Goal: Check status: Check status

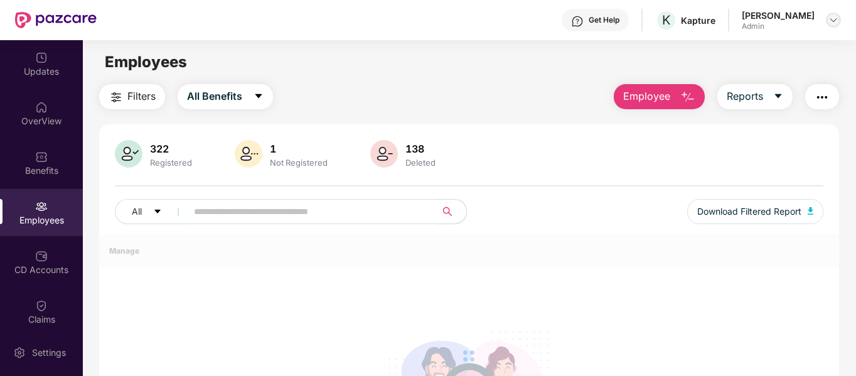
click at [831, 19] on img at bounding box center [833, 20] width 10 height 10
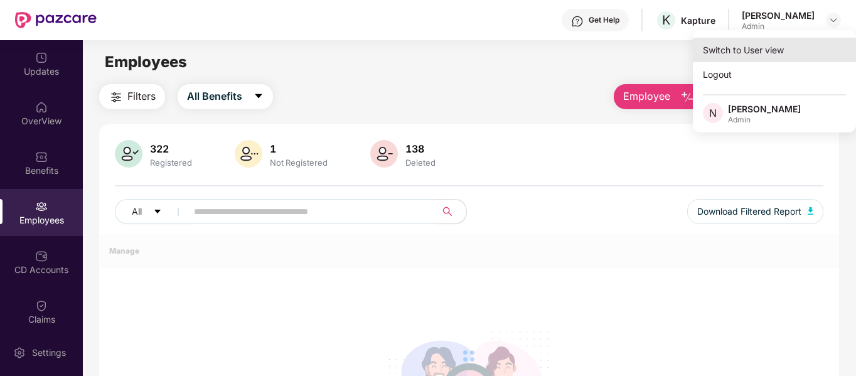
click at [742, 54] on div "Switch to User view" at bounding box center [774, 50] width 163 height 24
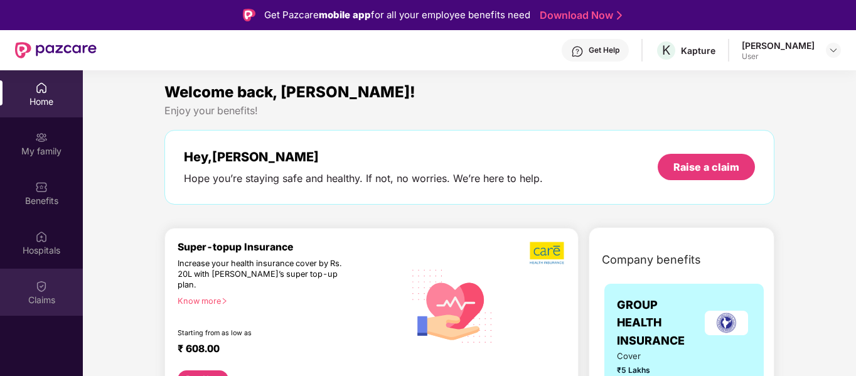
click at [40, 284] on img at bounding box center [41, 286] width 13 height 13
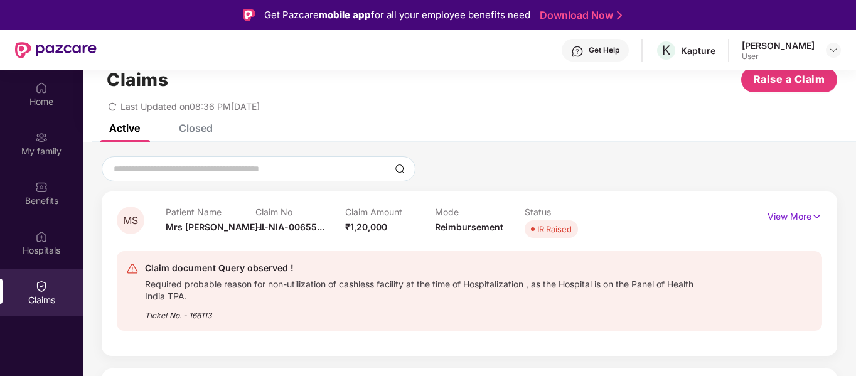
scroll to position [33, 0]
click at [803, 215] on p "View More" at bounding box center [794, 214] width 55 height 17
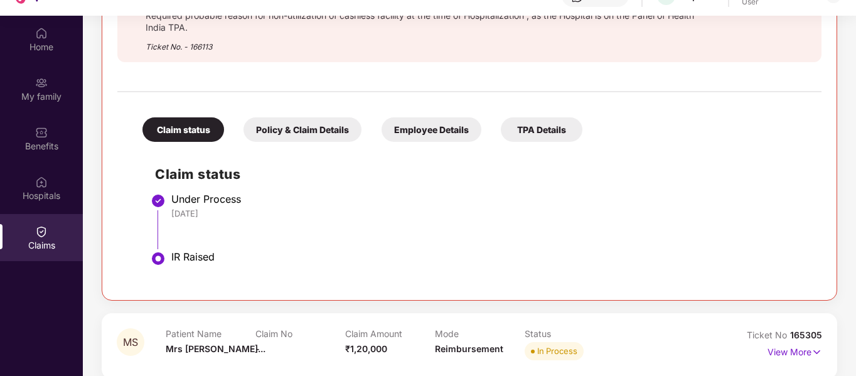
scroll to position [70, 0]
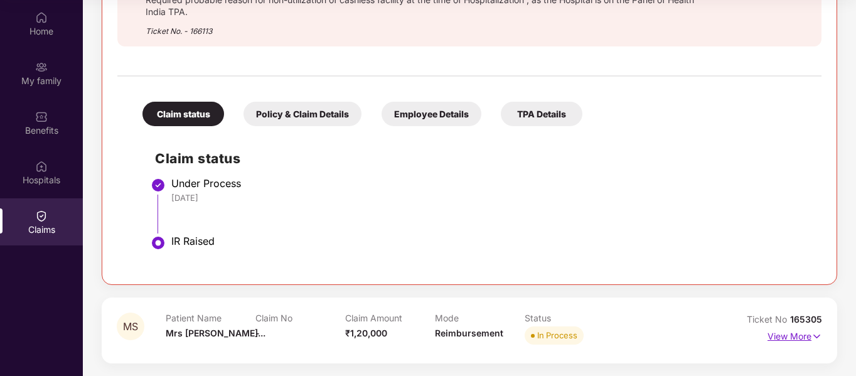
click at [806, 332] on p "View More" at bounding box center [794, 334] width 55 height 17
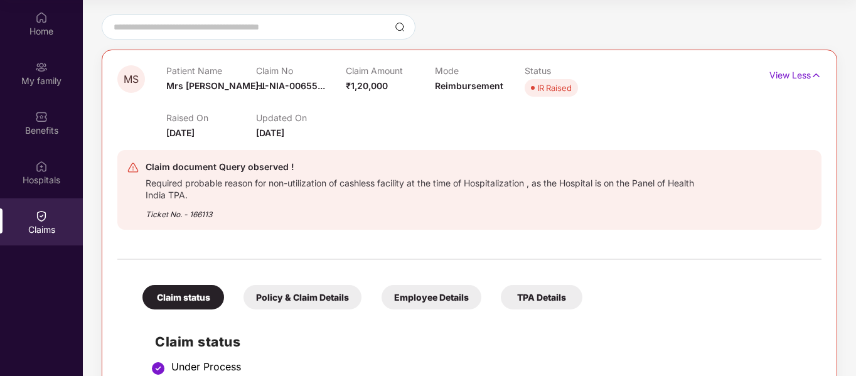
scroll to position [101, 0]
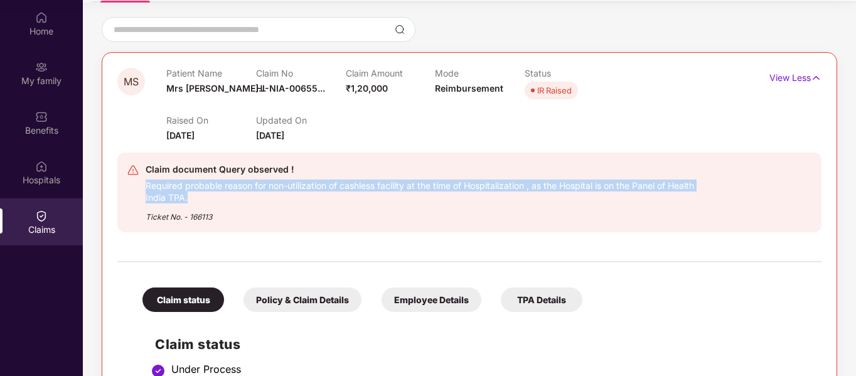
drag, startPoint x: 146, startPoint y: 187, endPoint x: 226, endPoint y: 199, distance: 81.2
click at [226, 199] on div "Required probable reason for non-utilization of cashless facility at the time o…" at bounding box center [422, 190] width 552 height 26
copy div "Required probable reason for non-utilization of cashless facility at the time o…"
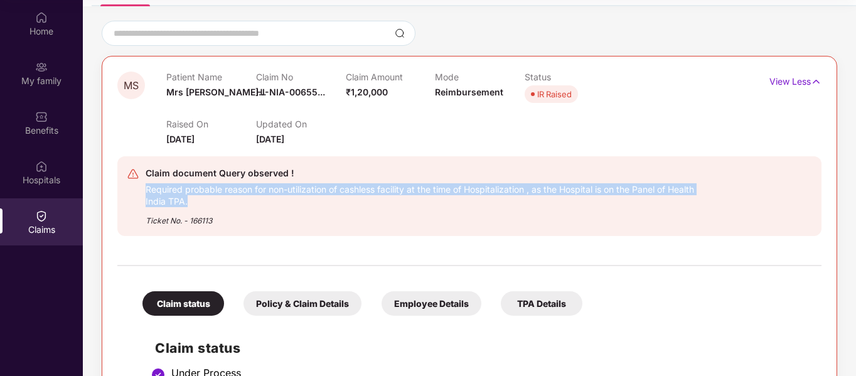
scroll to position [98, 0]
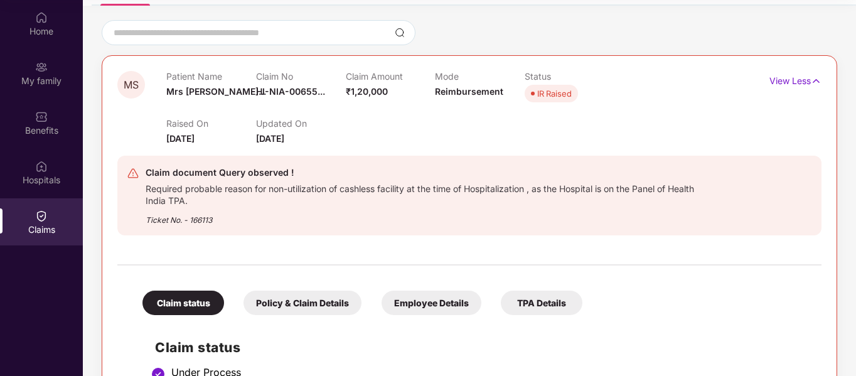
click at [550, 90] on div "IR Raised" at bounding box center [554, 93] width 35 height 13
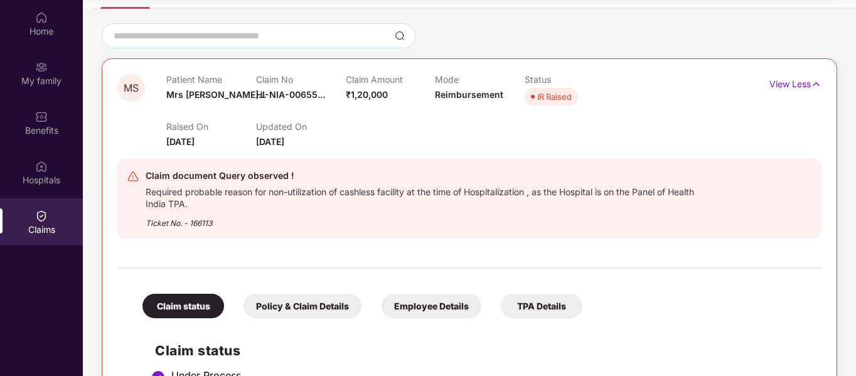
scroll to position [94, 0]
click at [787, 84] on p "View Less" at bounding box center [795, 83] width 52 height 17
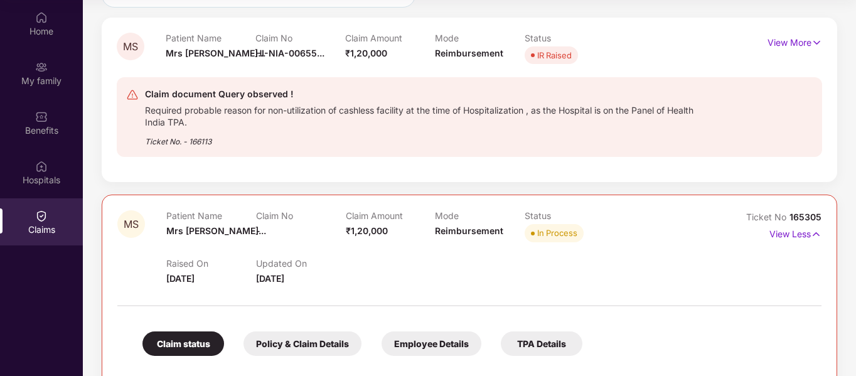
scroll to position [137, 0]
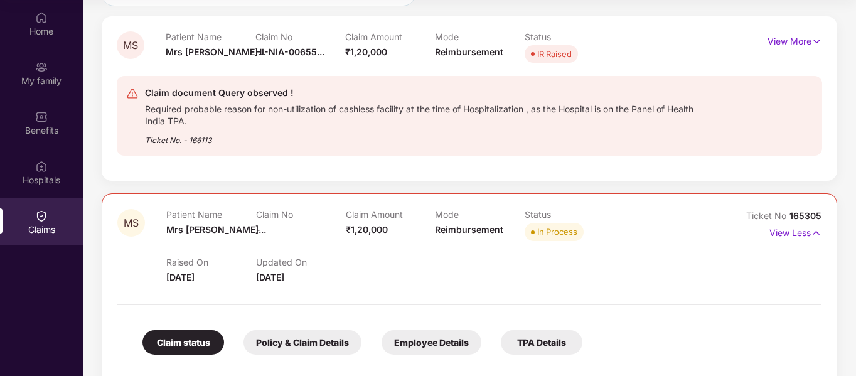
click at [797, 235] on p "View Less" at bounding box center [795, 231] width 52 height 17
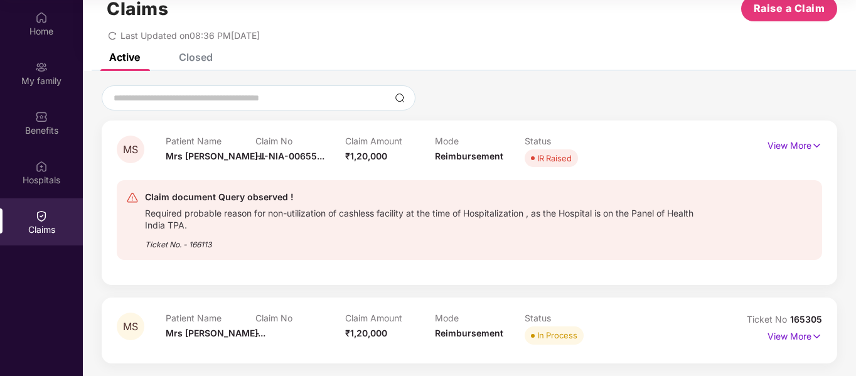
scroll to position [0, 0]
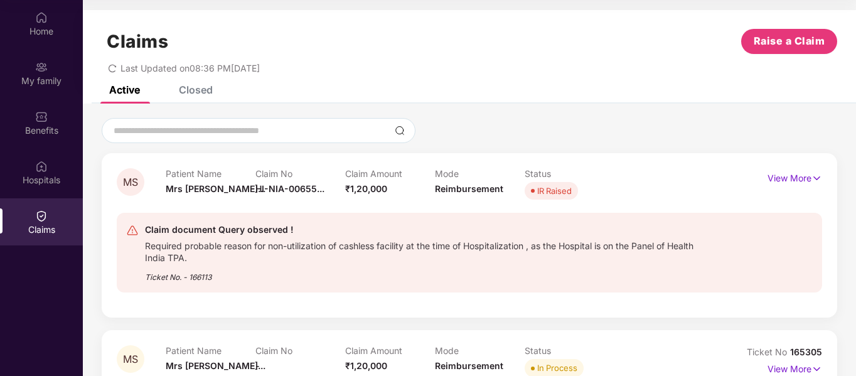
click at [215, 92] on div "Active Closed" at bounding box center [469, 95] width 773 height 18
click at [195, 88] on div "Closed" at bounding box center [196, 89] width 34 height 13
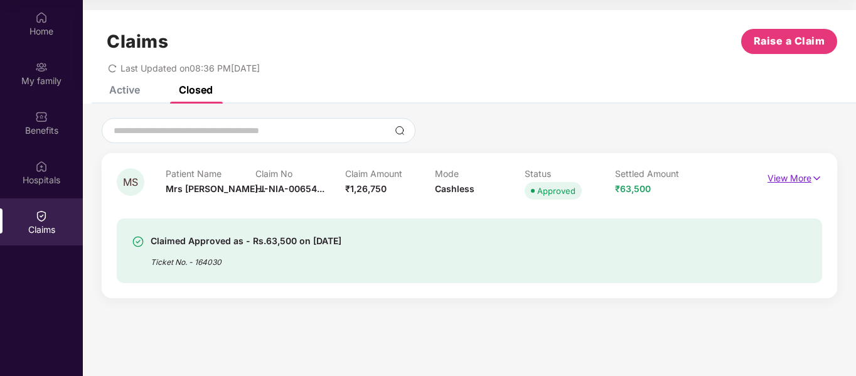
click at [803, 176] on p "View More" at bounding box center [794, 176] width 55 height 17
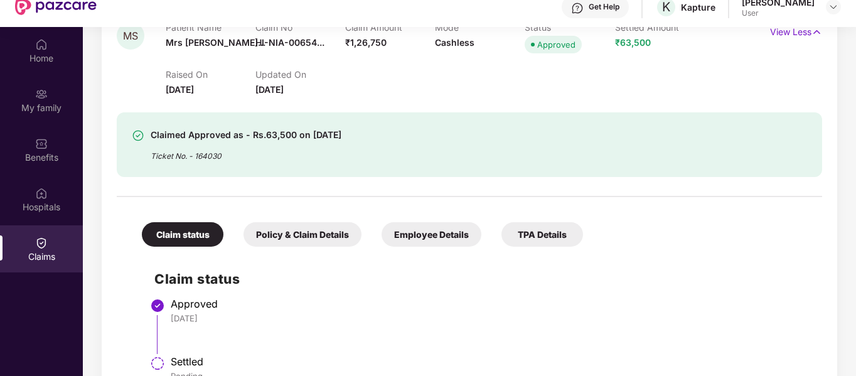
scroll to position [188, 0]
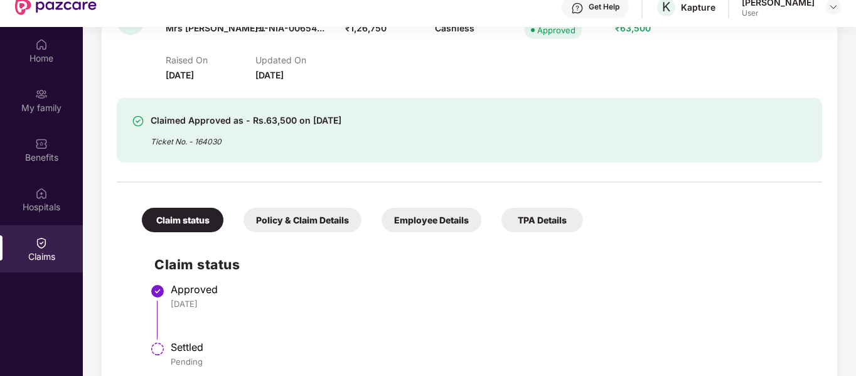
click at [309, 219] on div "Policy & Claim Details" at bounding box center [302, 220] width 118 height 24
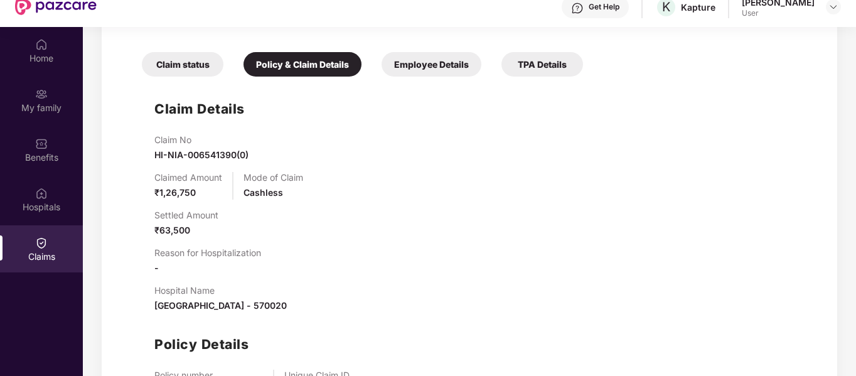
scroll to position [413, 0]
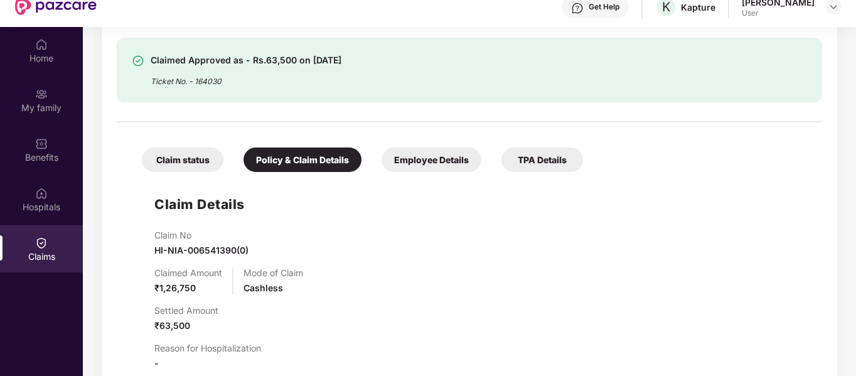
click at [424, 156] on div "Employee Details" at bounding box center [431, 159] width 100 height 24
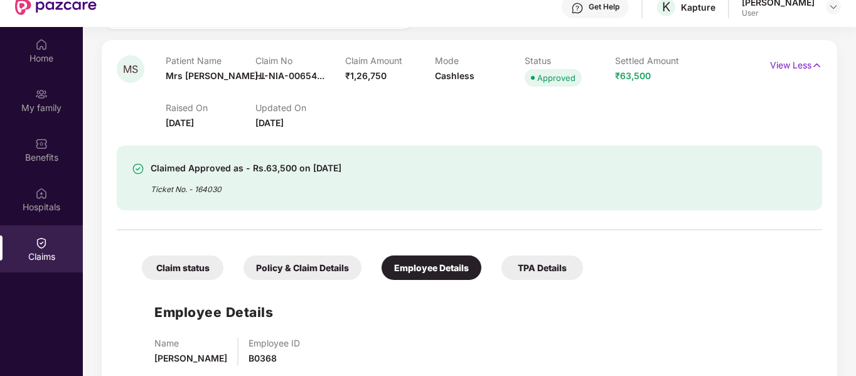
scroll to position [70, 0]
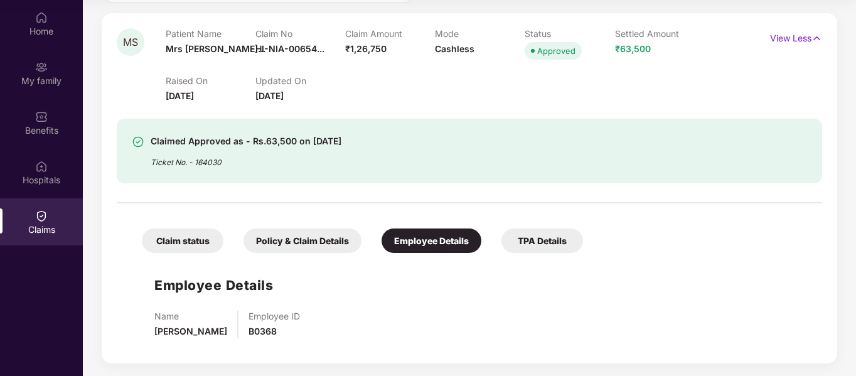
click at [537, 240] on div "TPA Details" at bounding box center [542, 240] width 82 height 24
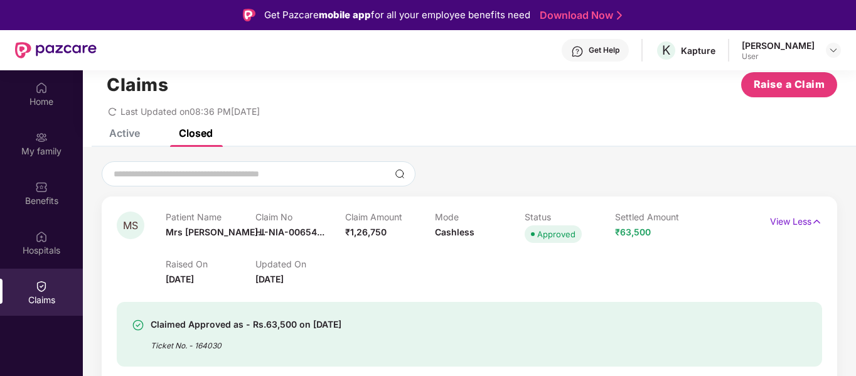
scroll to position [0, 0]
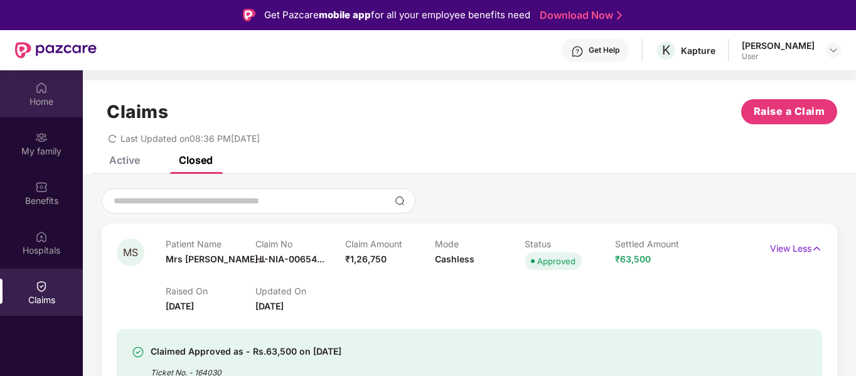
click at [44, 92] on img at bounding box center [41, 88] width 13 height 13
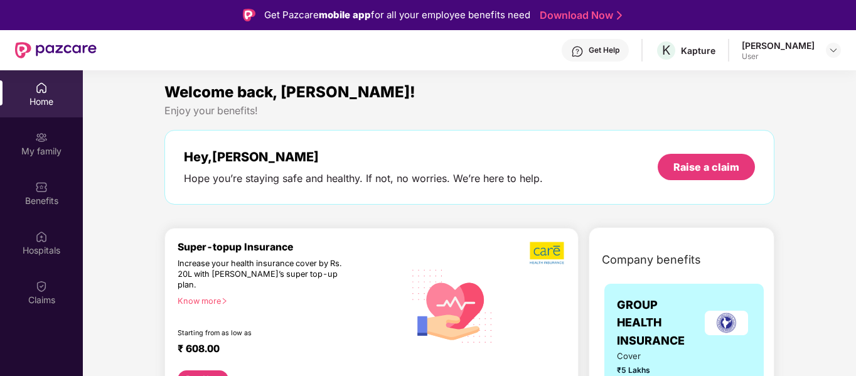
click at [824, 49] on div "[PERSON_NAME] Vr User" at bounding box center [791, 51] width 99 height 22
click at [832, 45] on img at bounding box center [833, 50] width 10 height 10
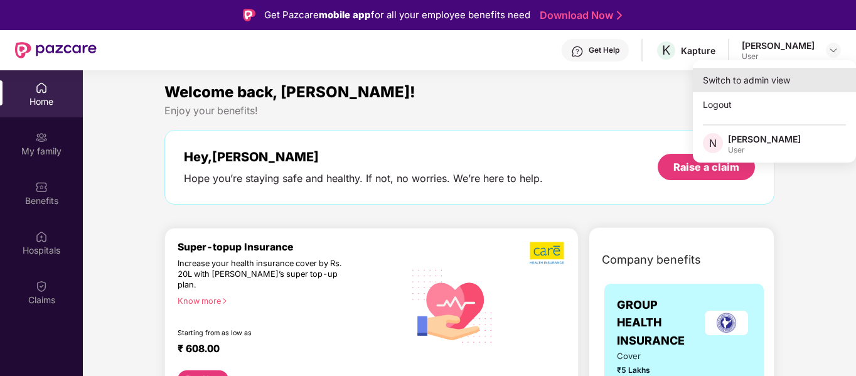
click at [760, 76] on div "Switch to admin view" at bounding box center [774, 80] width 163 height 24
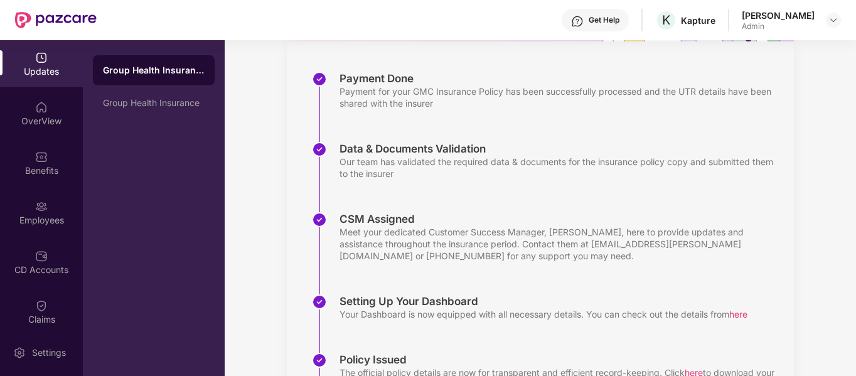
scroll to position [174, 0]
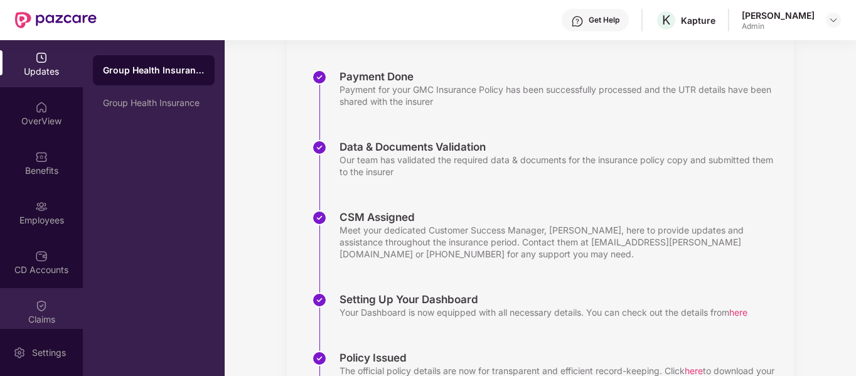
click at [46, 313] on div "Claims" at bounding box center [41, 319] width 83 height 13
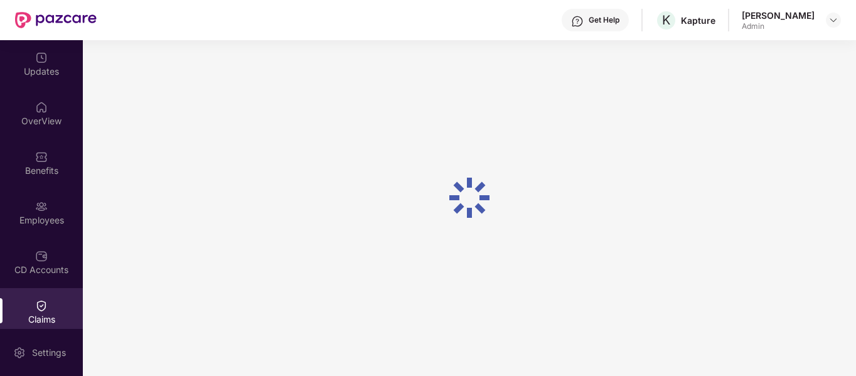
scroll to position [0, 0]
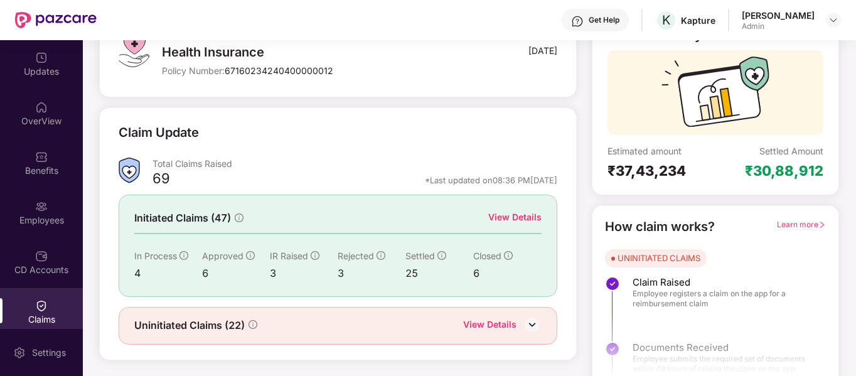
click at [502, 218] on div "View Details" at bounding box center [514, 217] width 53 height 14
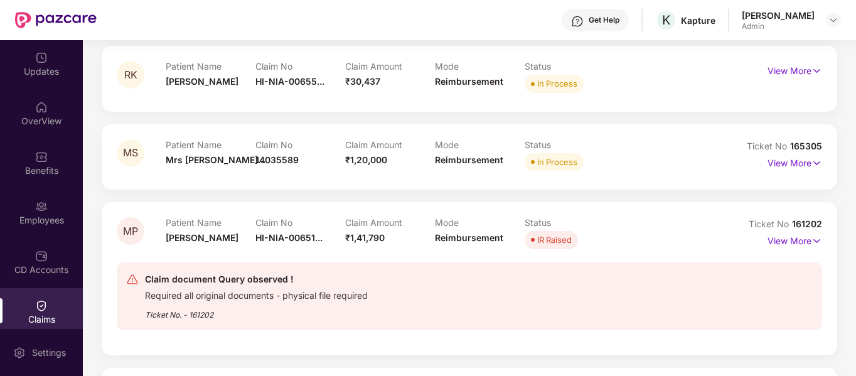
scroll to position [316, 0]
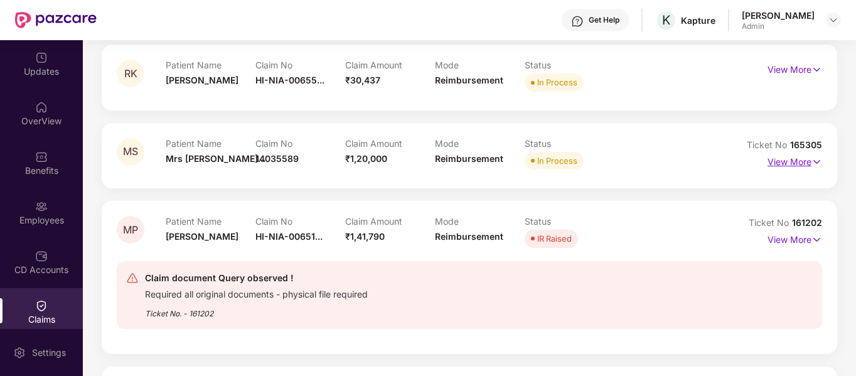
click at [807, 162] on p "View More" at bounding box center [794, 160] width 55 height 17
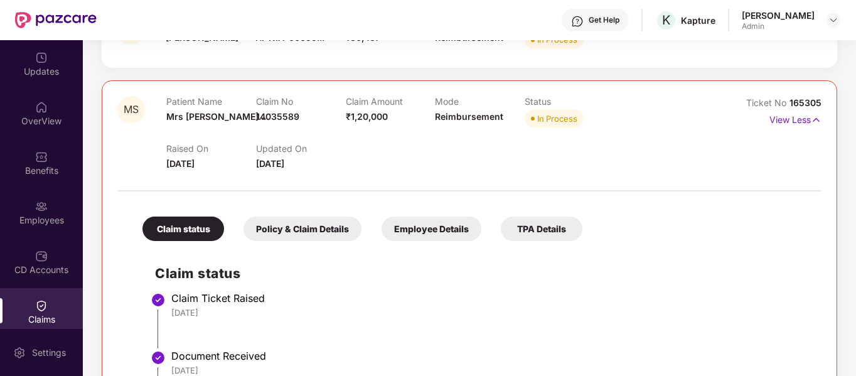
scroll to position [358, 0]
click at [317, 233] on div "Policy & Claim Details" at bounding box center [302, 229] width 118 height 24
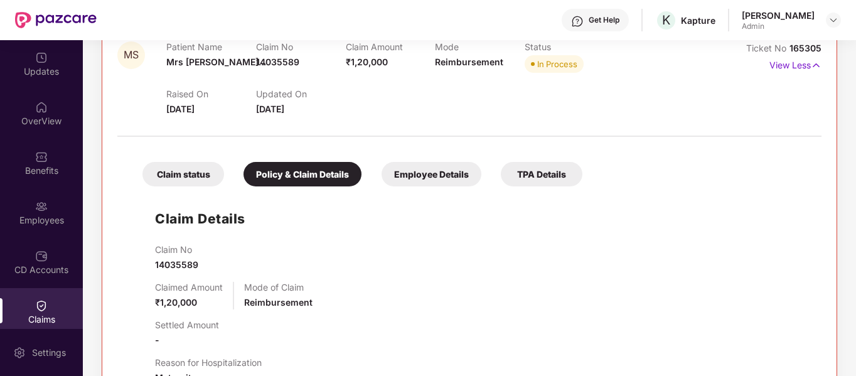
scroll to position [327, 0]
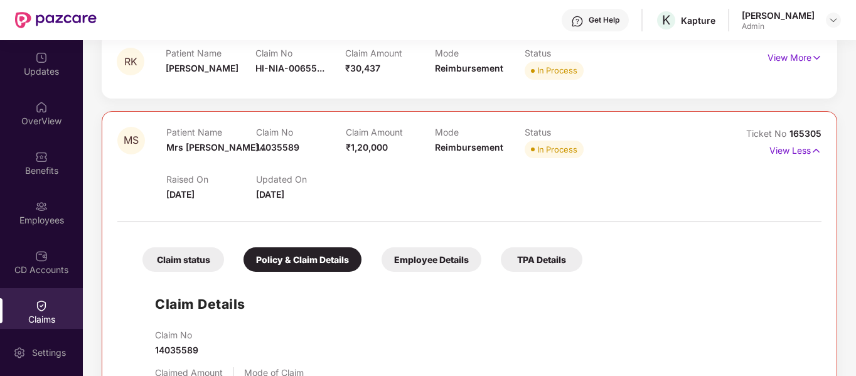
click at [433, 241] on div "Claim status Policy & Claim Details Employee Details TPA Details" at bounding box center [356, 253] width 452 height 37
drag, startPoint x: 433, startPoint y: 244, endPoint x: 452, endPoint y: 270, distance: 32.2
click at [452, 270] on div "Employee Details" at bounding box center [431, 259] width 100 height 24
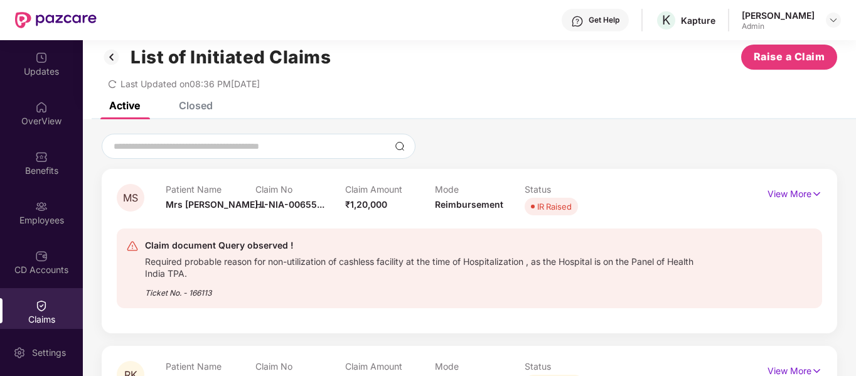
scroll to position [0, 0]
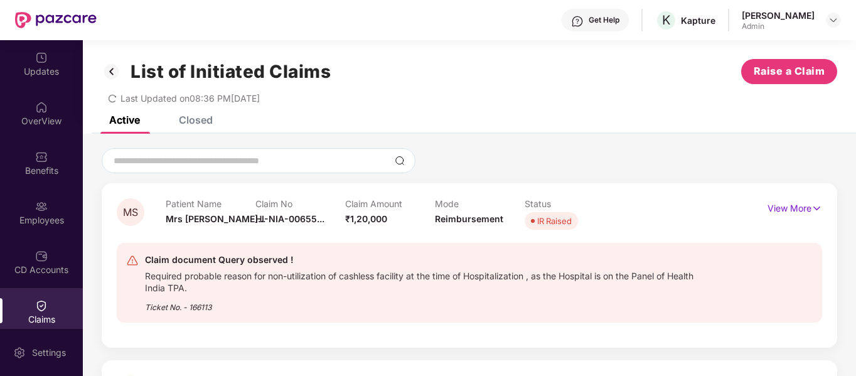
click at [195, 116] on div "Closed" at bounding box center [196, 120] width 34 height 13
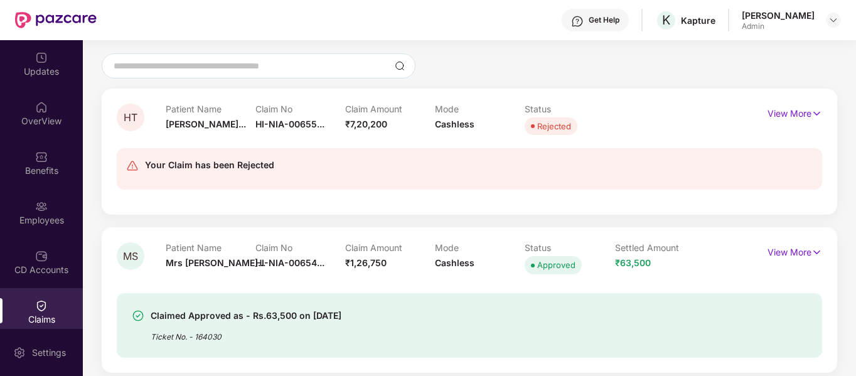
scroll to position [102, 0]
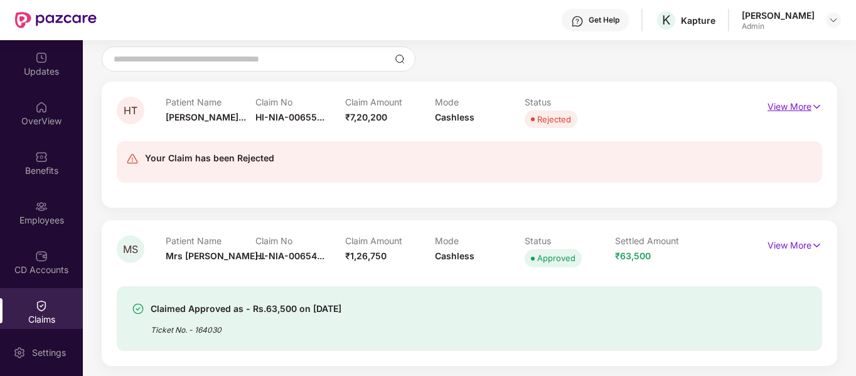
click at [774, 104] on p "View More" at bounding box center [794, 105] width 55 height 17
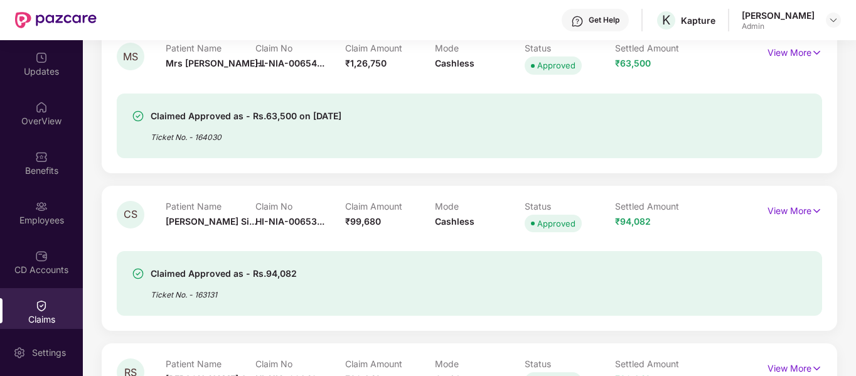
scroll to position [491, 0]
click at [782, 210] on p "View More" at bounding box center [794, 208] width 55 height 17
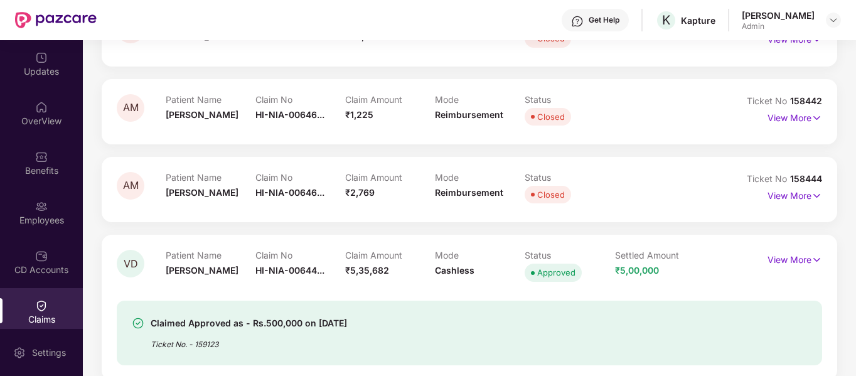
scroll to position [1438, 0]
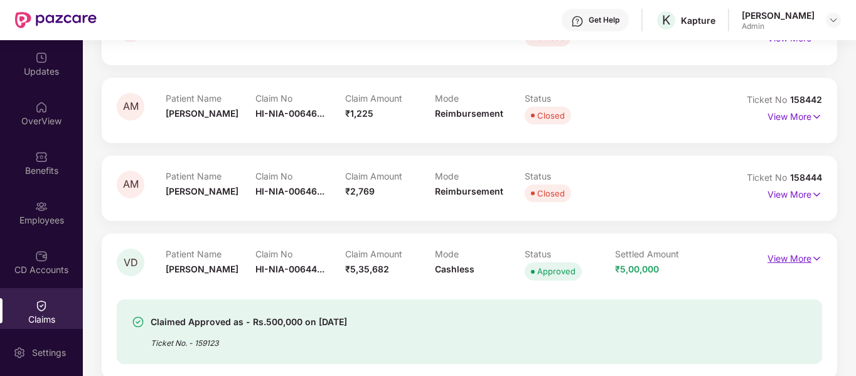
click at [790, 257] on p "View More" at bounding box center [794, 256] width 55 height 17
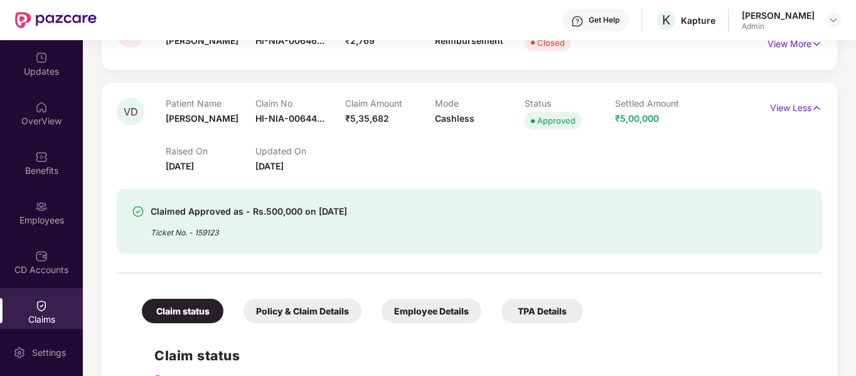
scroll to position [1590, 0]
click at [183, 117] on span "[PERSON_NAME]" at bounding box center [202, 117] width 73 height 11
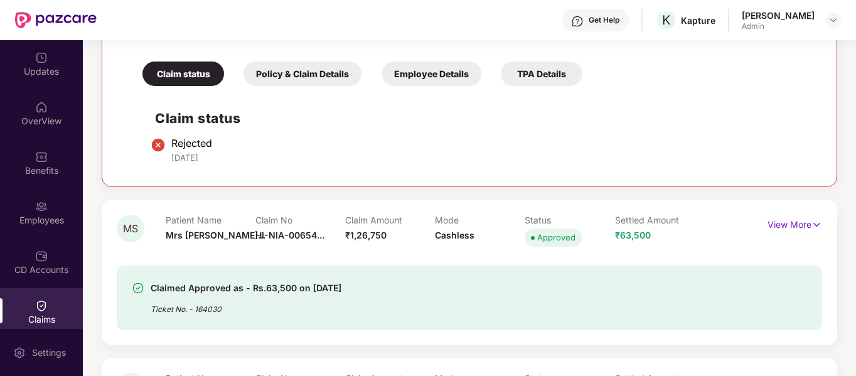
scroll to position [0, 0]
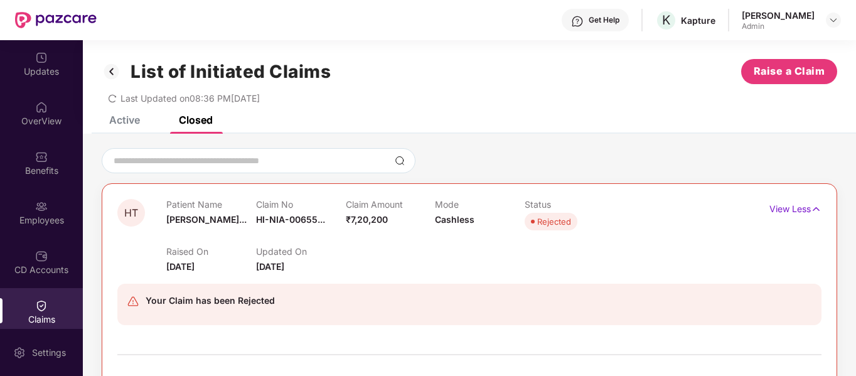
click at [134, 119] on div "Active" at bounding box center [124, 120] width 31 height 13
